Goal: Transaction & Acquisition: Purchase product/service

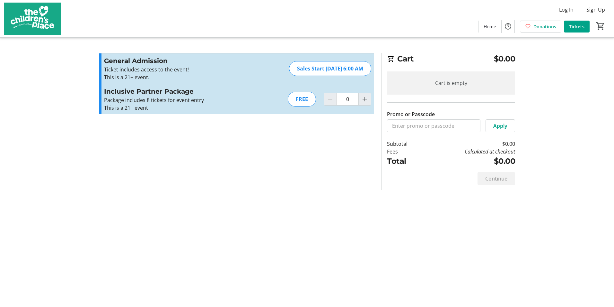
click at [301, 93] on div "FREE" at bounding box center [302, 99] width 28 height 15
click at [302, 102] on div "FREE" at bounding box center [302, 99] width 28 height 15
click at [368, 101] on mat-icon "Increment by one" at bounding box center [365, 99] width 8 height 8
type input "1"
click at [368, 101] on div at bounding box center [365, 99] width 13 height 13
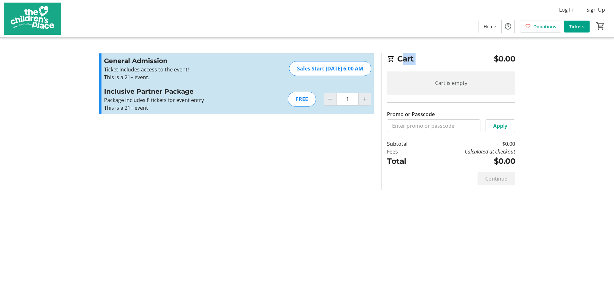
click at [368, 101] on div at bounding box center [365, 99] width 13 height 13
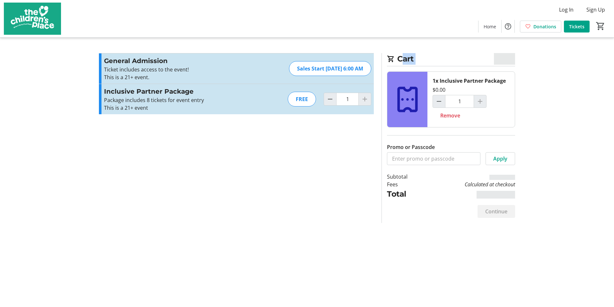
click at [368, 101] on div at bounding box center [365, 99] width 13 height 13
click at [364, 100] on div at bounding box center [365, 99] width 13 height 13
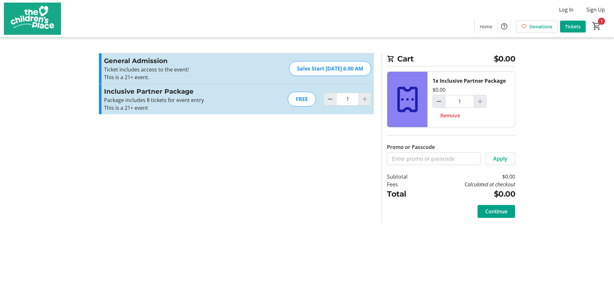
click at [364, 100] on div at bounding box center [365, 99] width 13 height 13
click at [595, 23] on mat-icon "1" at bounding box center [597, 26] width 10 height 10
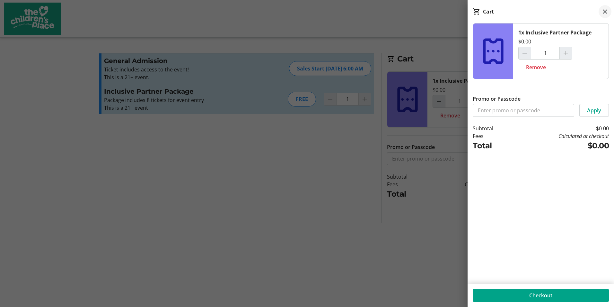
click at [603, 11] on mat-icon at bounding box center [605, 12] width 8 height 8
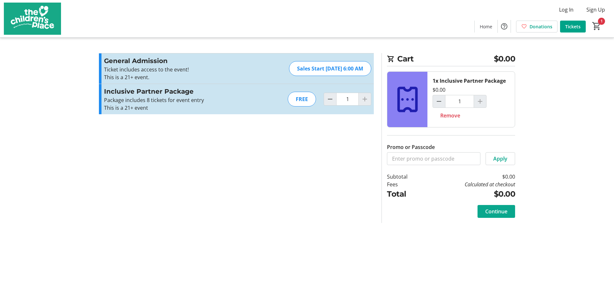
click at [495, 212] on span "Continue" at bounding box center [496, 211] width 22 height 8
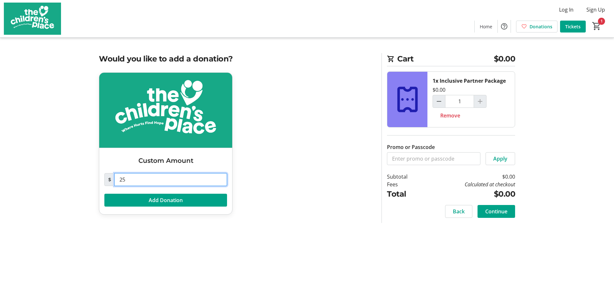
click at [138, 181] on input "25" at bounding box center [170, 179] width 113 height 13
type input "2"
type input "0"
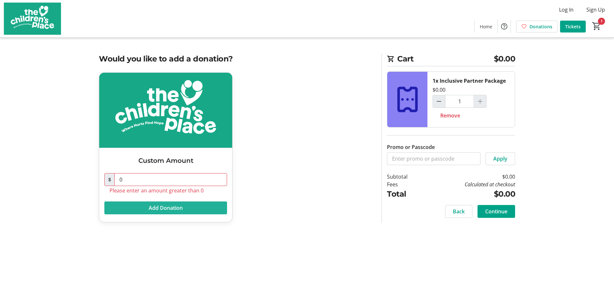
click at [139, 199] on div "$ 0 Please enter an amount greater than 0 Add Donation" at bounding box center [165, 189] width 123 height 49
click at [451, 210] on span at bounding box center [459, 210] width 27 height 15
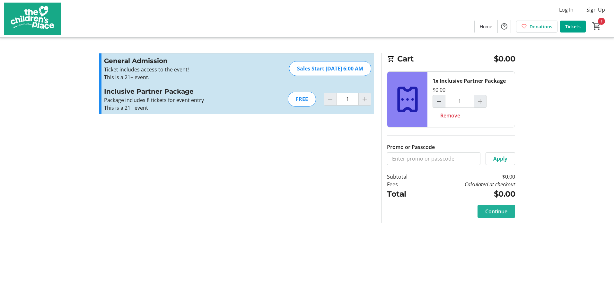
click at [487, 214] on span "Continue" at bounding box center [496, 211] width 22 height 8
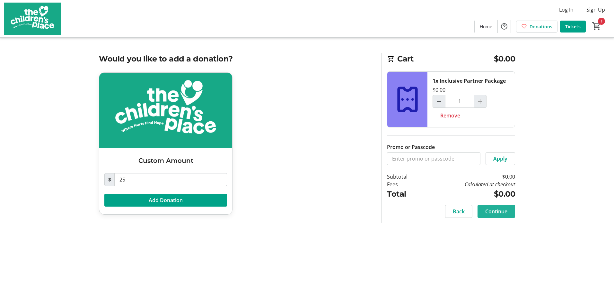
click at [487, 214] on span "Continue" at bounding box center [496, 211] width 22 height 8
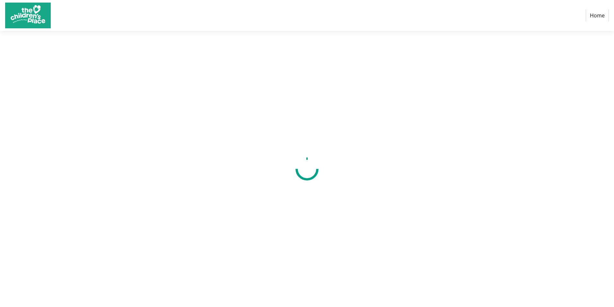
select select "US"
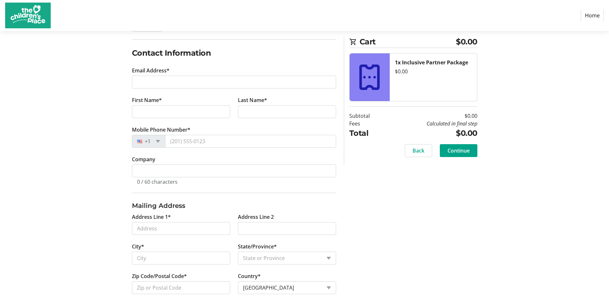
scroll to position [98, 0]
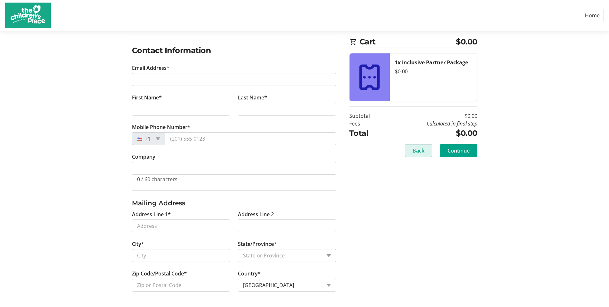
click at [419, 149] on span "Back" at bounding box center [419, 151] width 12 height 8
